Goal: Find specific page/section: Find specific page/section

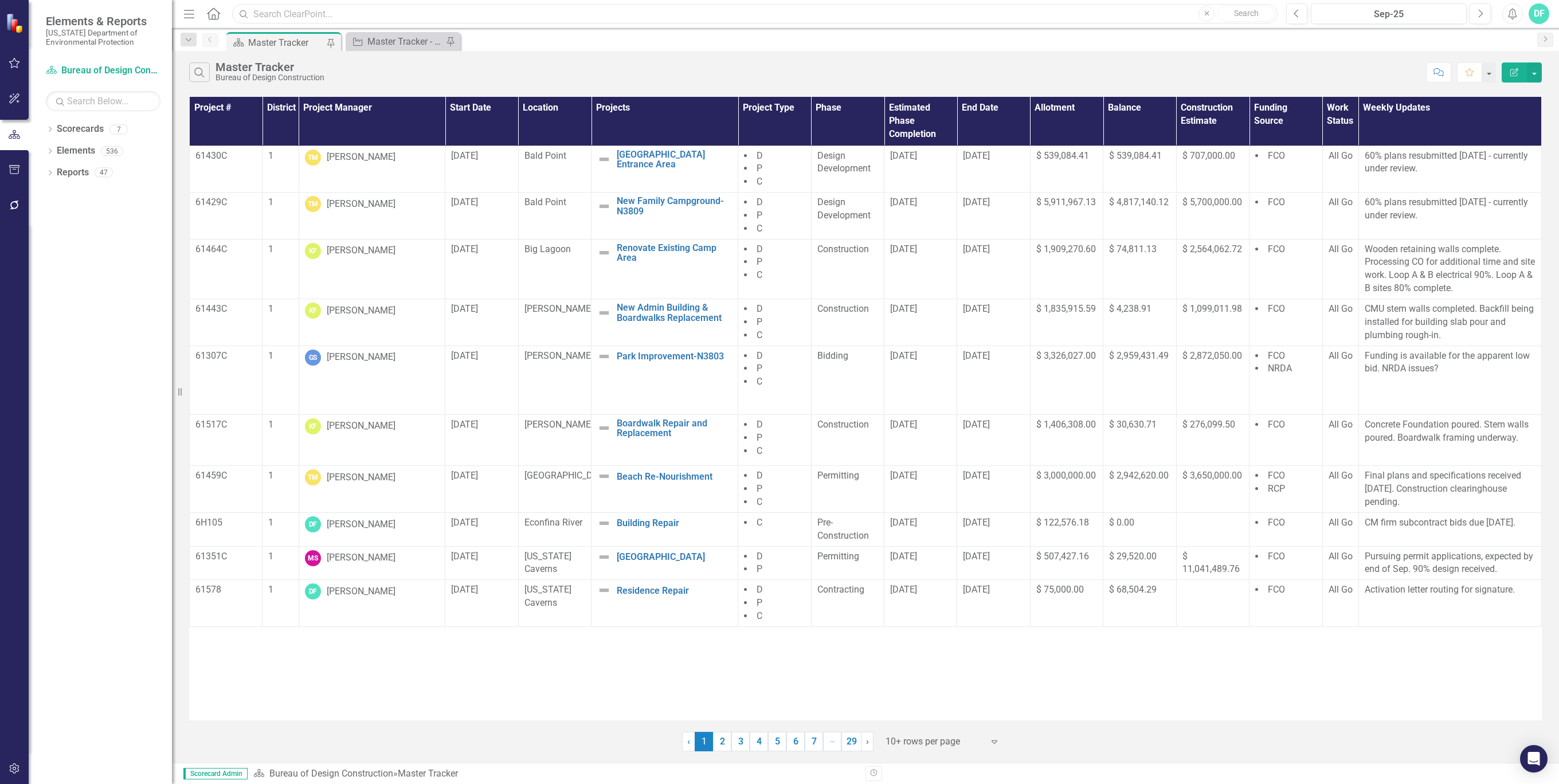
click at [343, 12] on input "text" at bounding box center [755, 14] width 1045 height 20
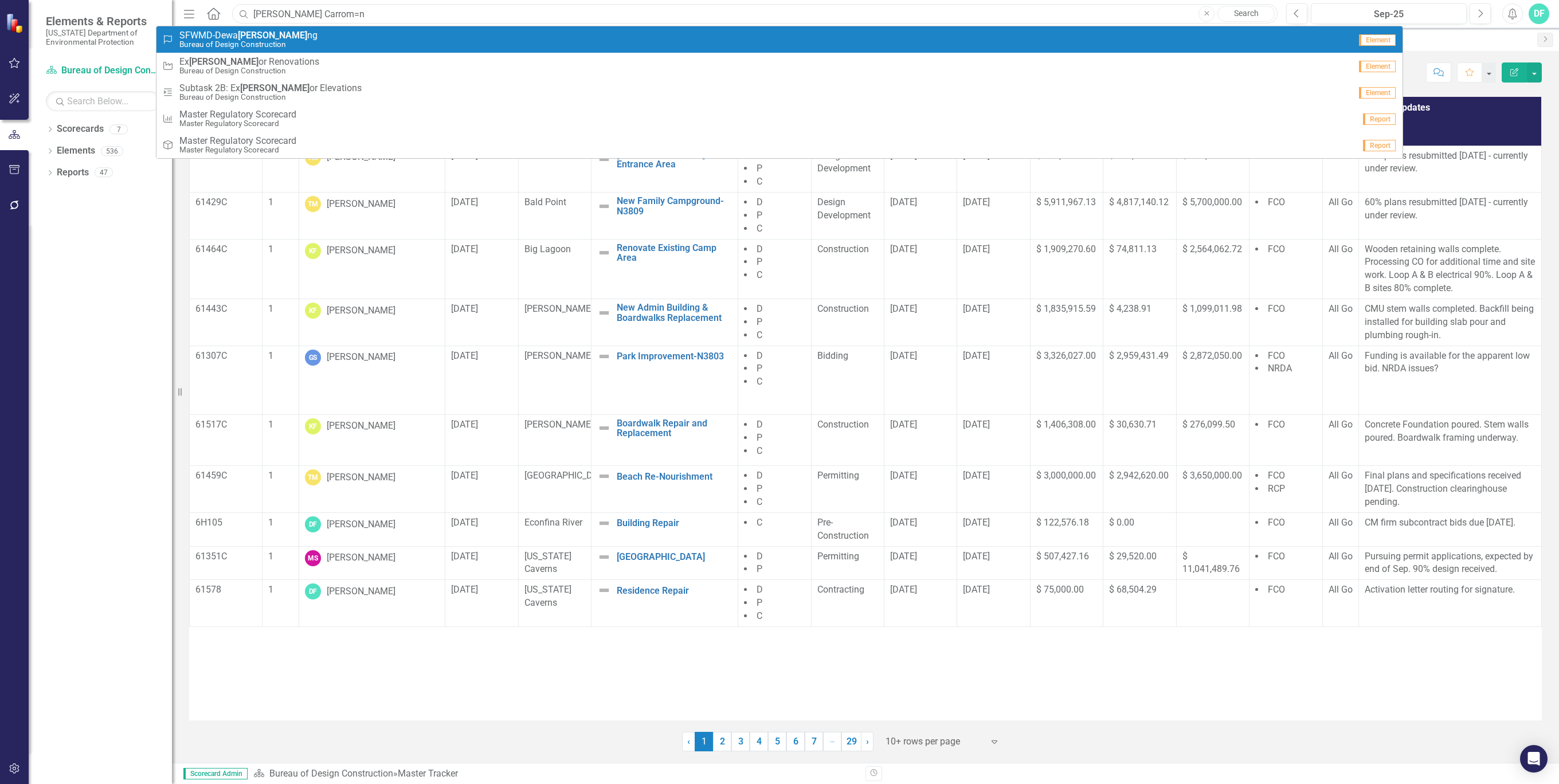
click at [330, 7] on input "[PERSON_NAME] Carrom=n" at bounding box center [755, 14] width 1045 height 20
click at [359, 11] on input "[PERSON_NAME]" at bounding box center [755, 14] width 1045 height 20
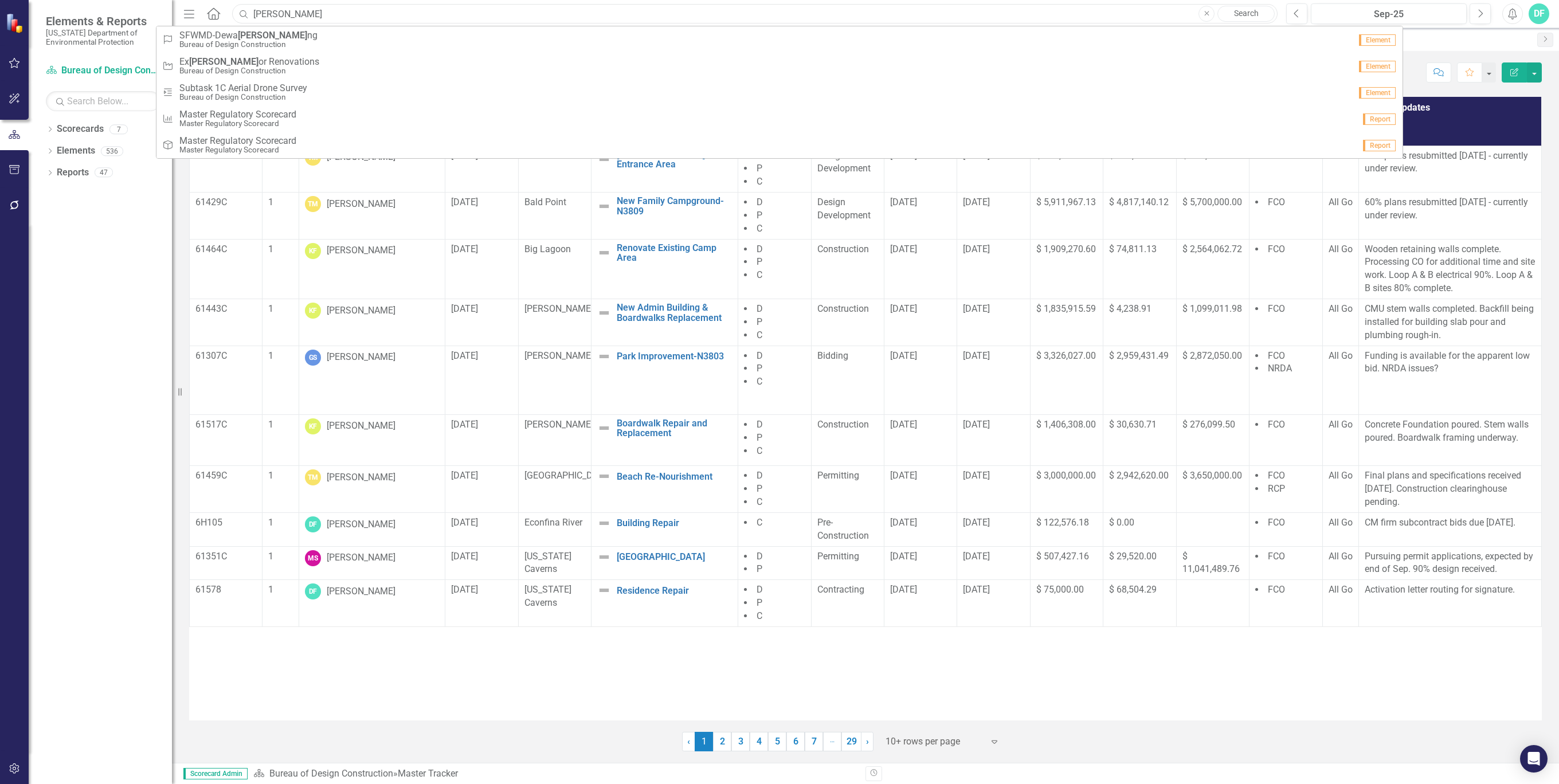
type input "[PERSON_NAME]"
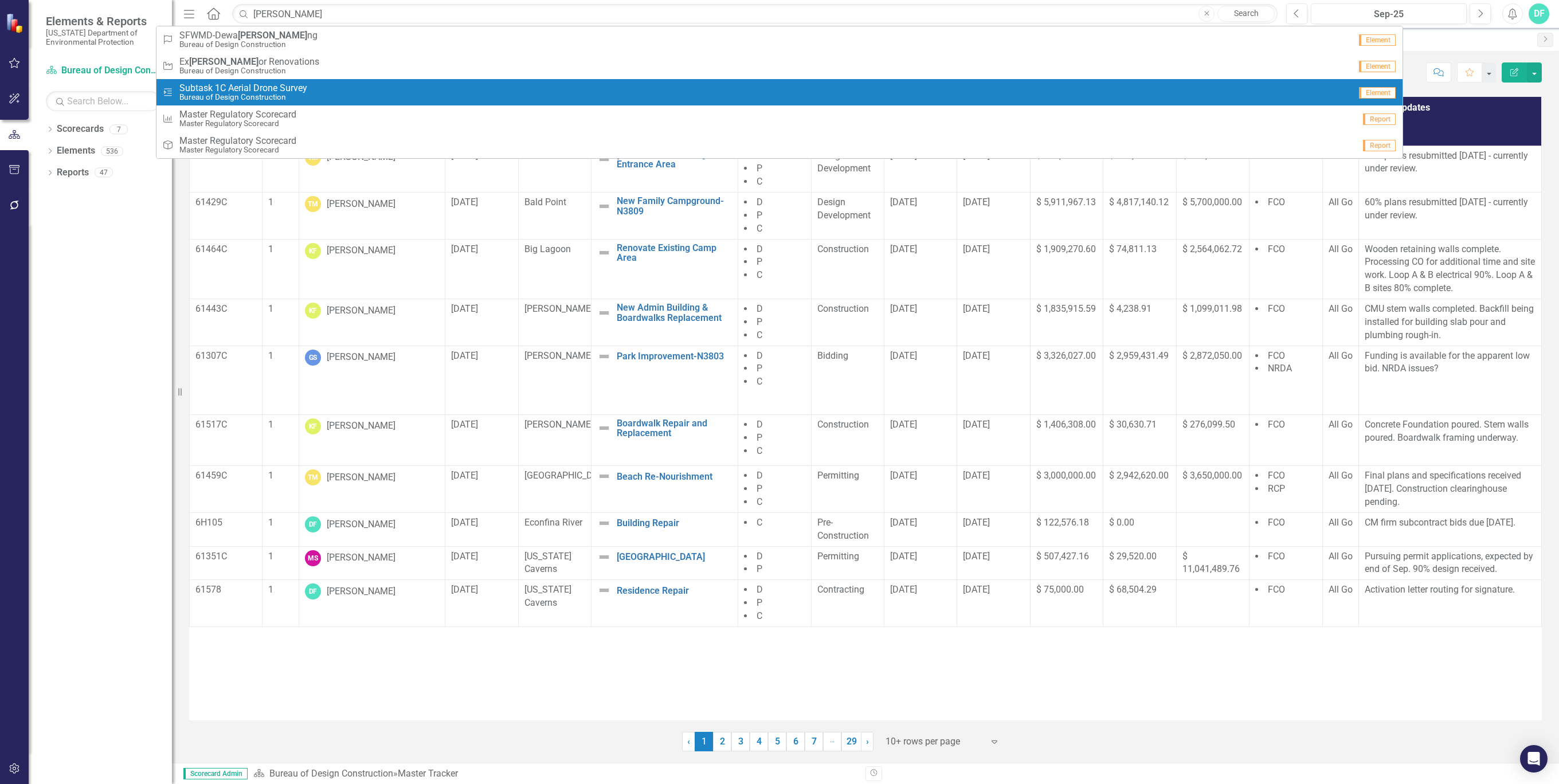
click at [358, 94] on div "Task Subtask 1C Aerial Drone Survey Bureau of Design Construction" at bounding box center [756, 92] width 1188 height 19
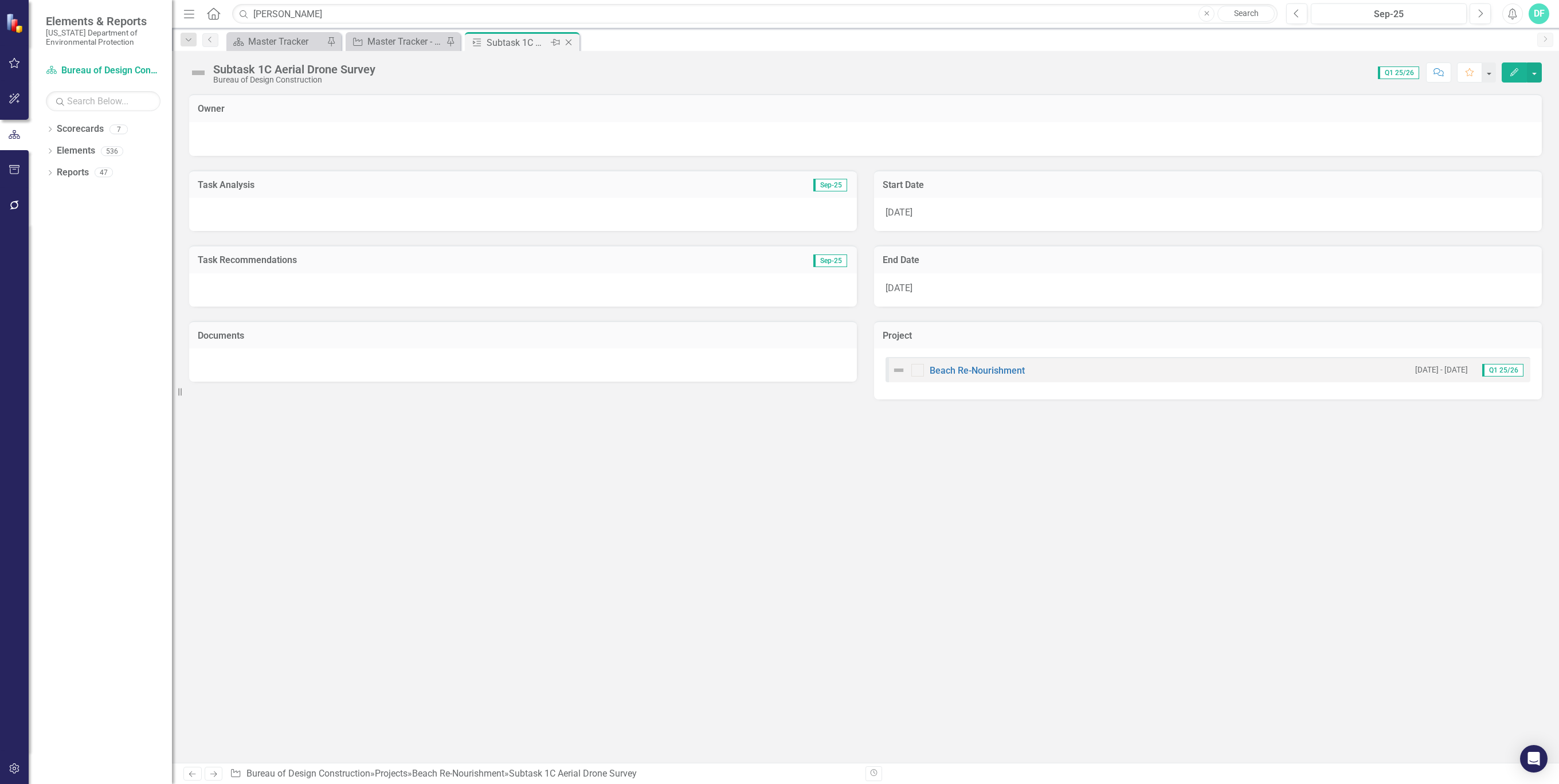
click at [568, 39] on icon "Close" at bounding box center [568, 42] width 11 height 9
click at [287, 42] on div "Master Tracker" at bounding box center [286, 42] width 76 height 15
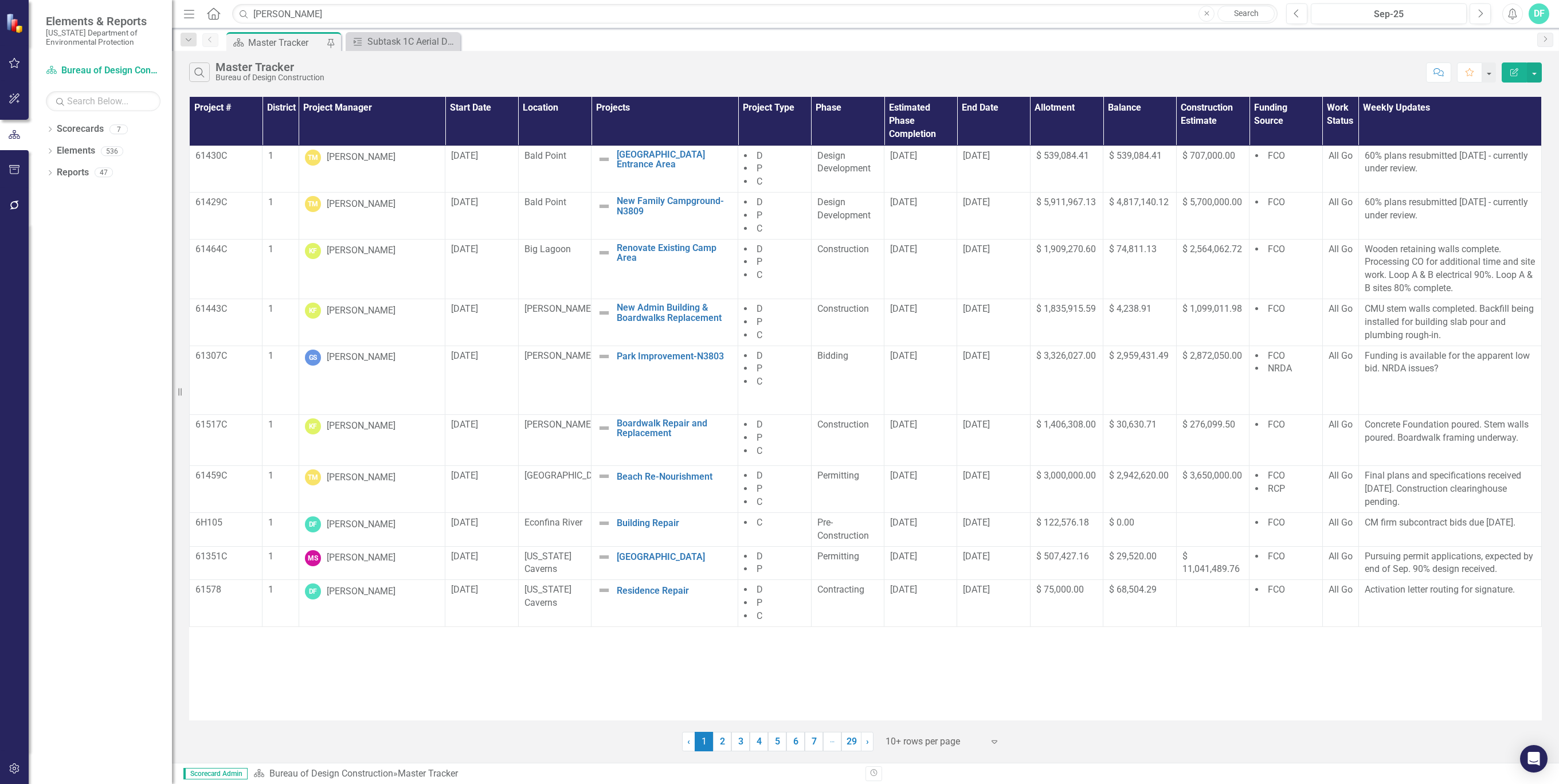
click at [188, 13] on icon "button" at bounding box center [189, 13] width 10 height 8
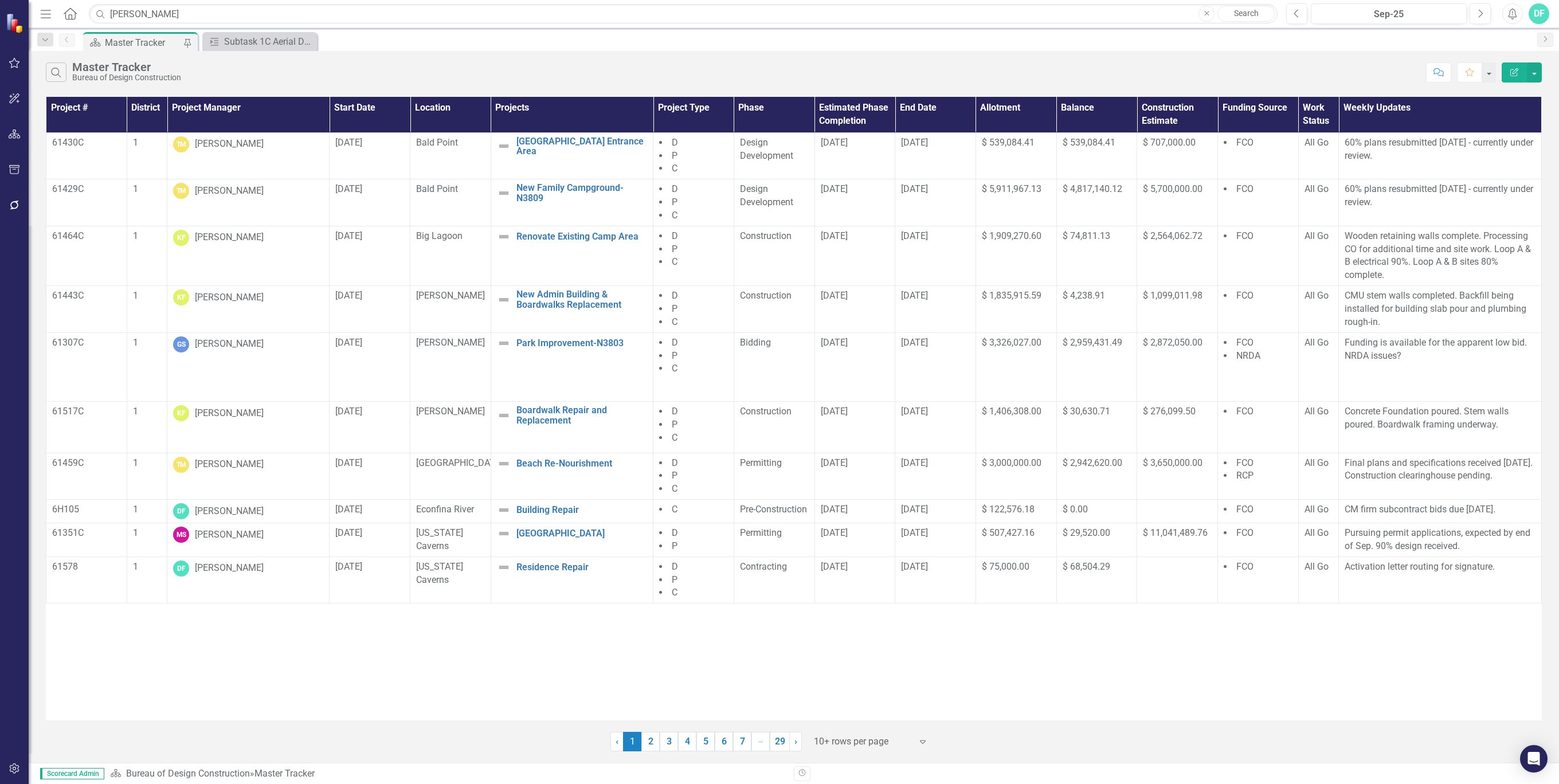
click at [48, 10] on icon "button" at bounding box center [45, 13] width 10 height 8
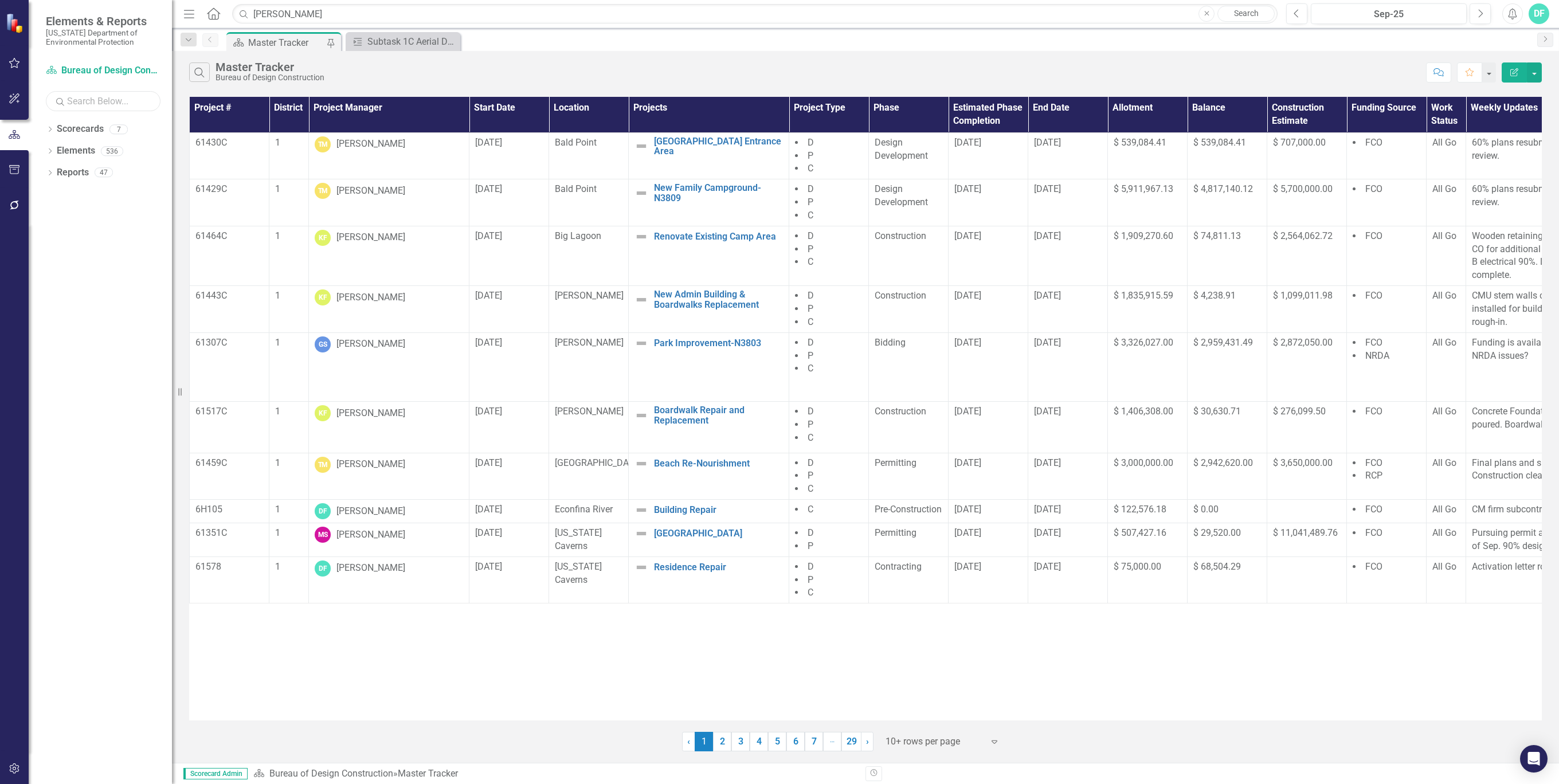
click at [122, 103] on input "text" at bounding box center [103, 101] width 114 height 20
click at [294, 43] on div "Master Tracker" at bounding box center [286, 43] width 76 height 15
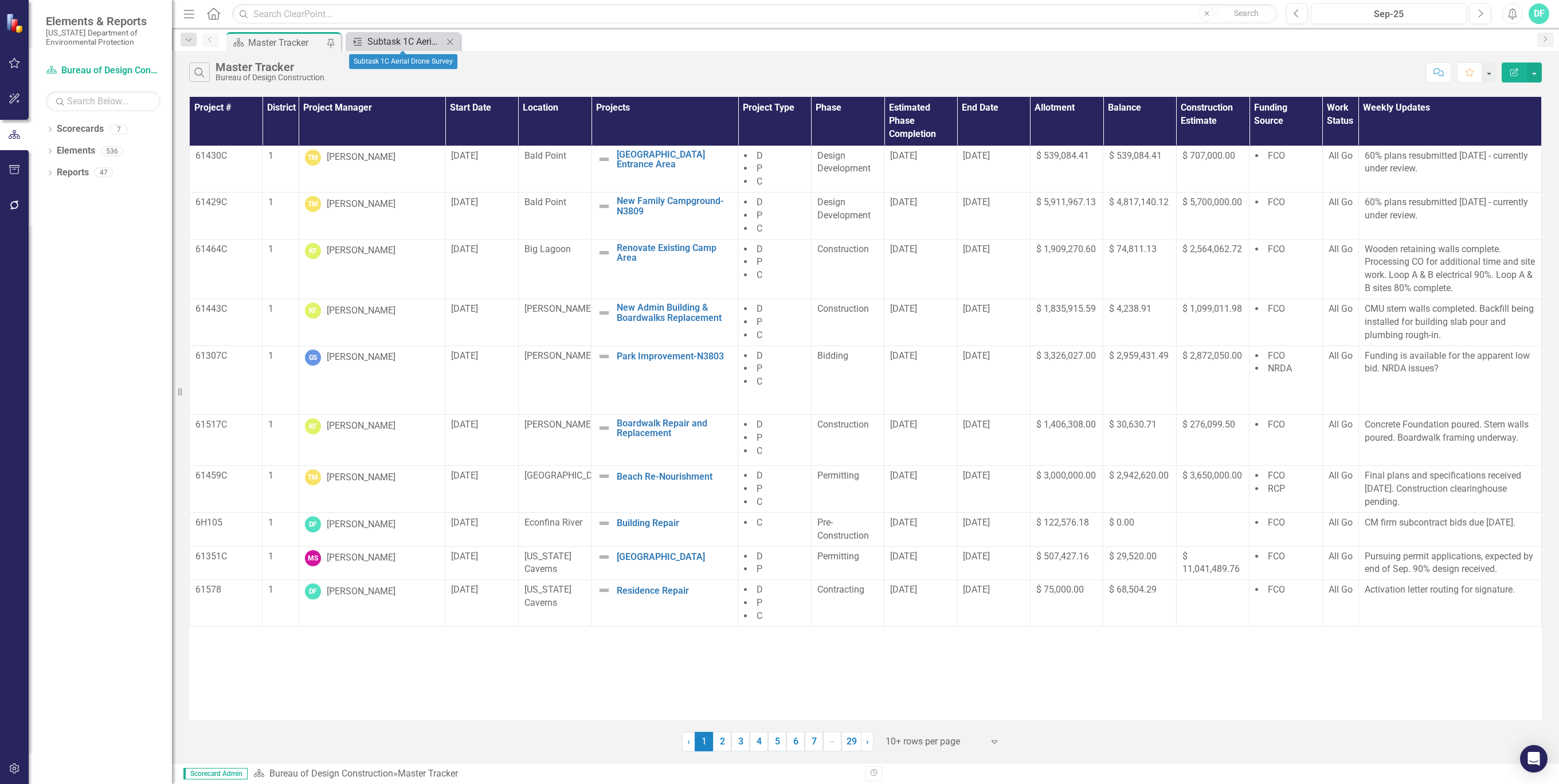
click at [402, 39] on div "Subtask 1C Aerial Drone Survey" at bounding box center [405, 42] width 76 height 15
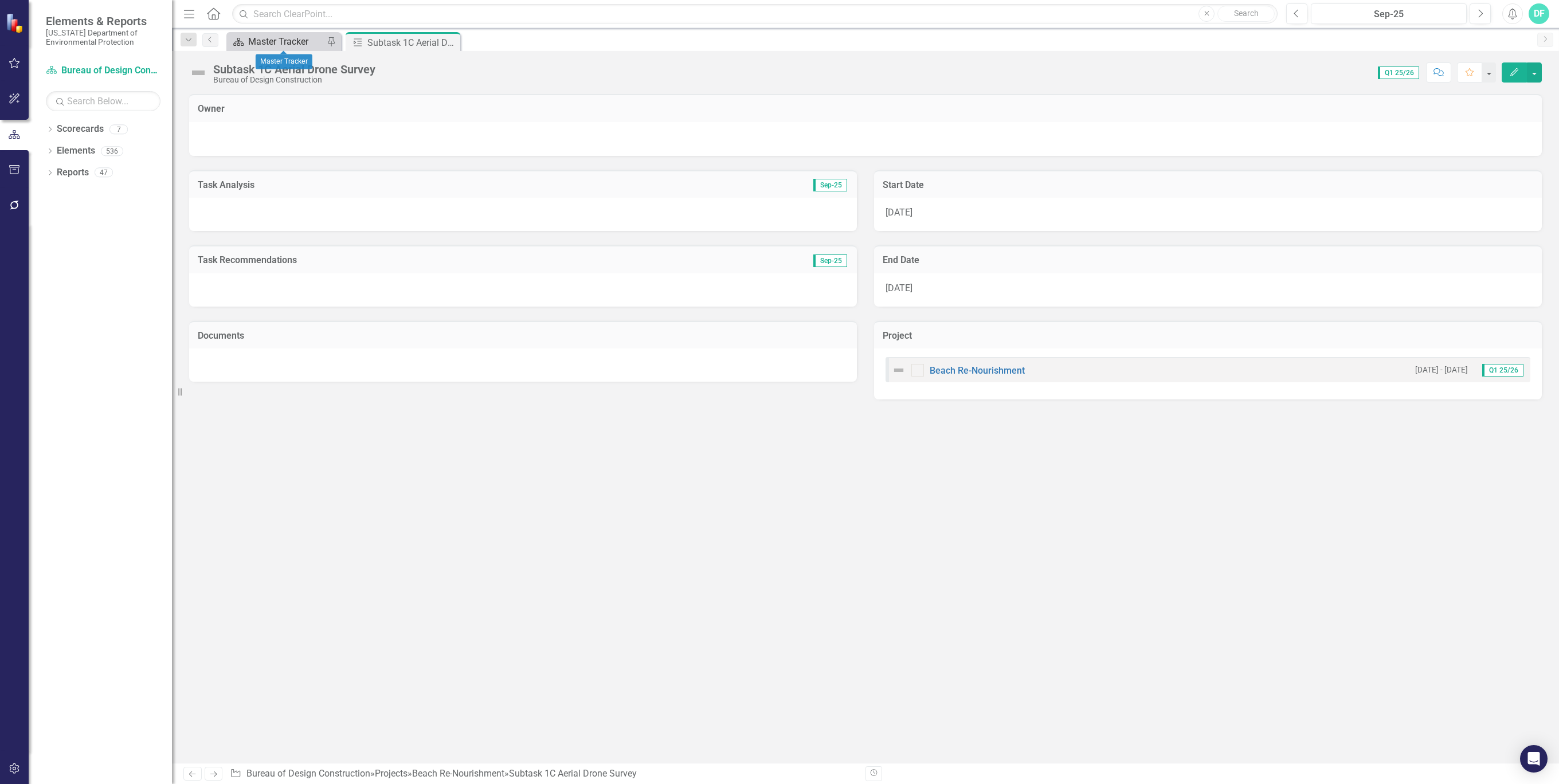
click at [313, 38] on div "Master Tracker" at bounding box center [286, 42] width 76 height 15
